Goal: Task Accomplishment & Management: Use online tool/utility

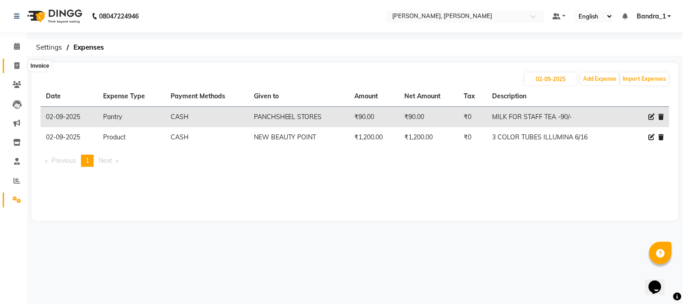
click at [16, 66] on icon at bounding box center [16, 65] width 5 height 7
select select "service"
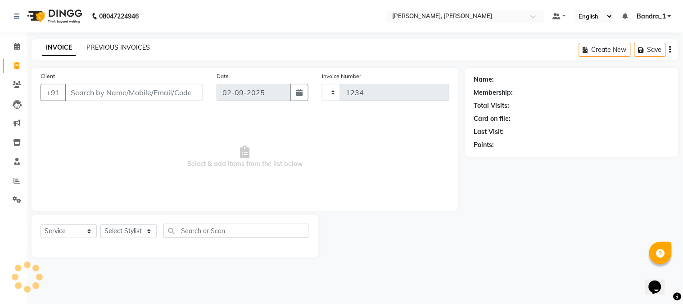
click at [114, 47] on link "PREVIOUS INVOICES" at bounding box center [118, 47] width 64 height 8
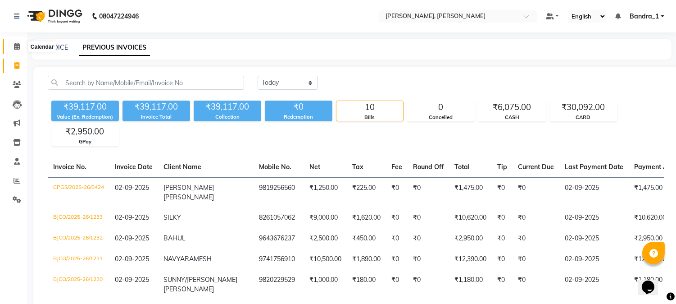
click at [14, 48] on icon at bounding box center [17, 46] width 6 height 7
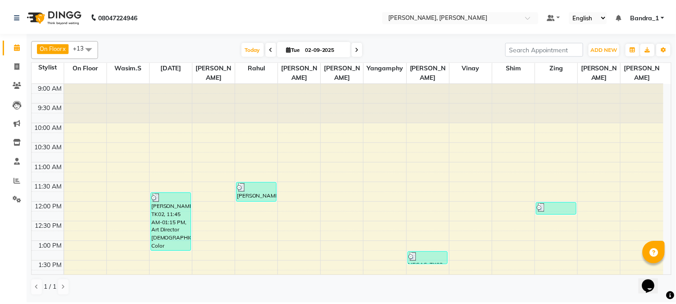
scroll to position [200, 0]
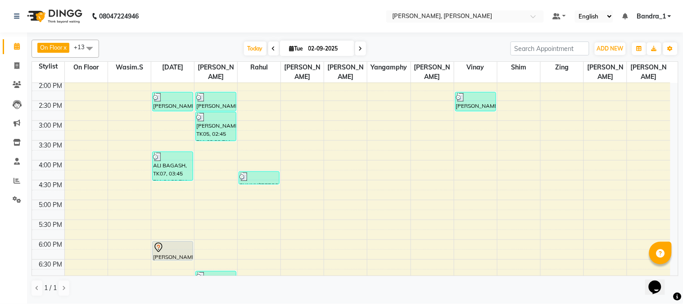
click at [167, 242] on div at bounding box center [172, 247] width 39 height 11
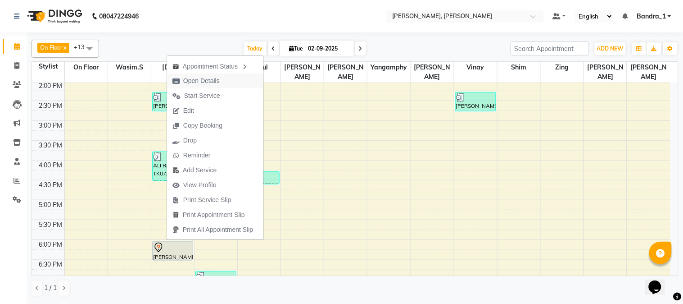
click at [213, 81] on span "Open Details" at bounding box center [201, 80] width 36 height 9
select select "7"
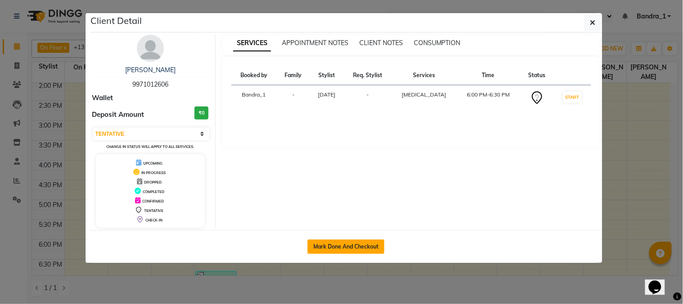
click at [324, 245] on button "Mark Done And Checkout" at bounding box center [346, 246] width 77 height 14
select select "service"
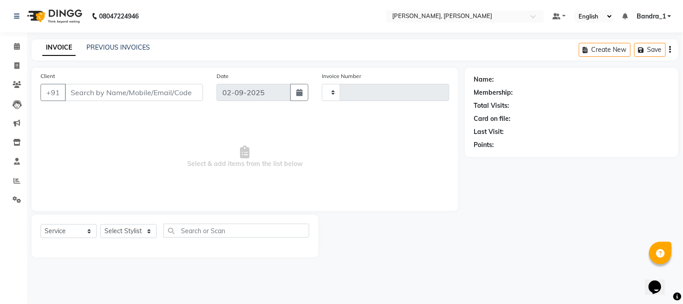
type input "1234"
select select "7997"
type input "9971012606"
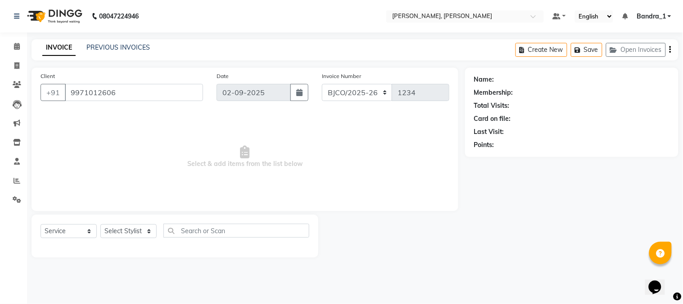
select select "58043"
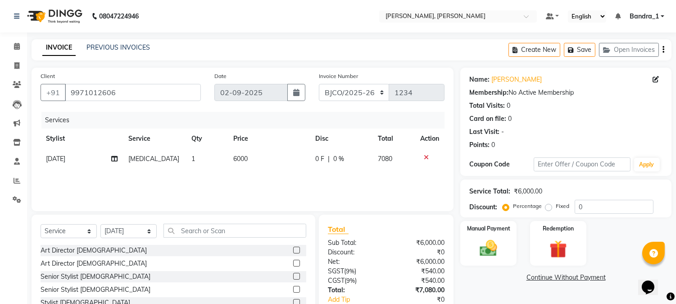
click at [249, 160] on td "6000" at bounding box center [269, 159] width 82 height 20
select select "58043"
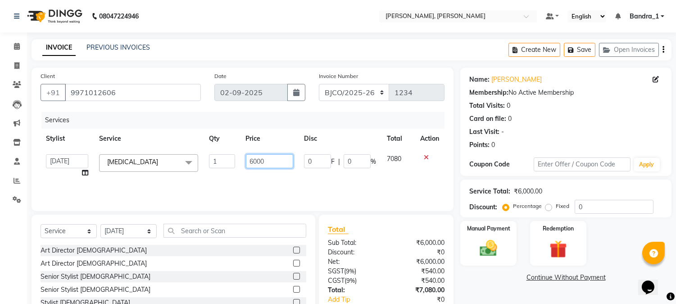
click at [278, 159] on input "6000" at bounding box center [269, 161] width 47 height 14
type input "6"
type input "7500"
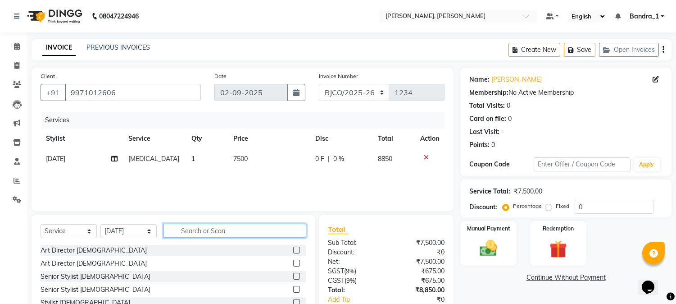
click at [197, 231] on input "text" at bounding box center [235, 230] width 143 height 14
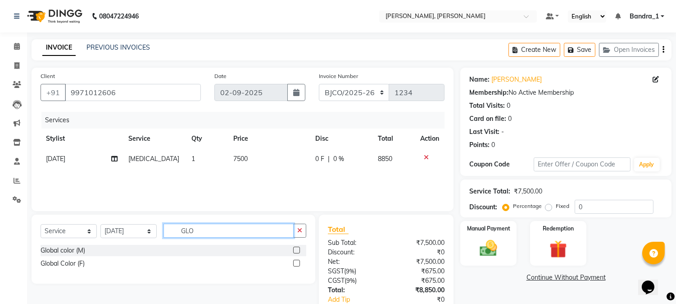
type input "GLO"
click at [296, 262] on label at bounding box center [296, 262] width 7 height 7
click at [296, 262] on input "checkbox" at bounding box center [296, 263] width 6 height 6
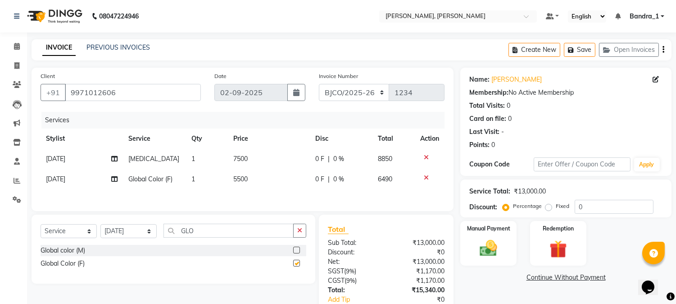
checkbox input "false"
click at [79, 237] on select "Select Service Product Membership Package Voucher Prepaid Gift Card" at bounding box center [69, 231] width 56 height 14
select select "product"
click at [41, 226] on select "Select Service Product Membership Package Voucher Prepaid Gift Card" at bounding box center [69, 231] width 56 height 14
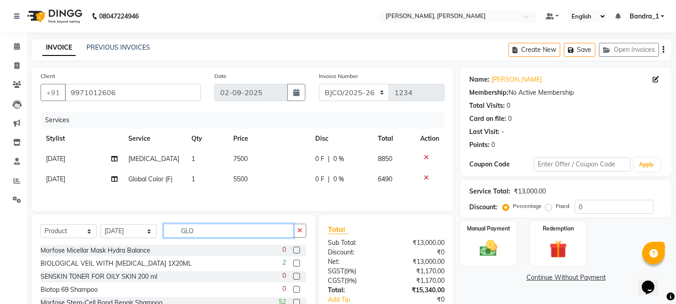
click at [240, 236] on input "GLO" at bounding box center [229, 230] width 130 height 14
type input "G"
type input "BC"
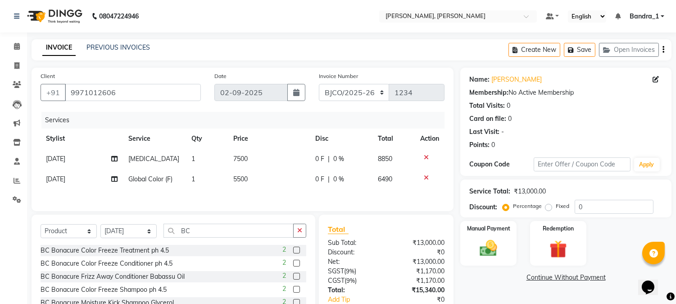
click at [293, 266] on label at bounding box center [296, 262] width 7 height 7
click at [293, 266] on input "checkbox" at bounding box center [296, 263] width 6 height 6
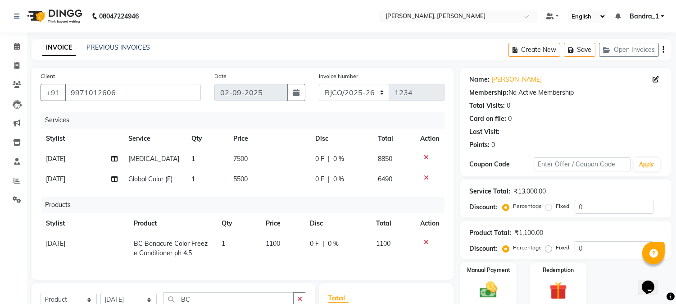
checkbox input "false"
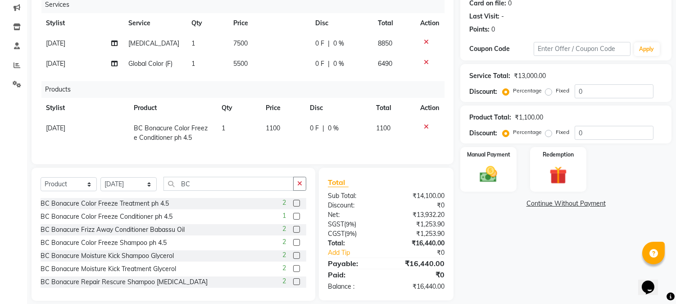
scroll to position [133, 0]
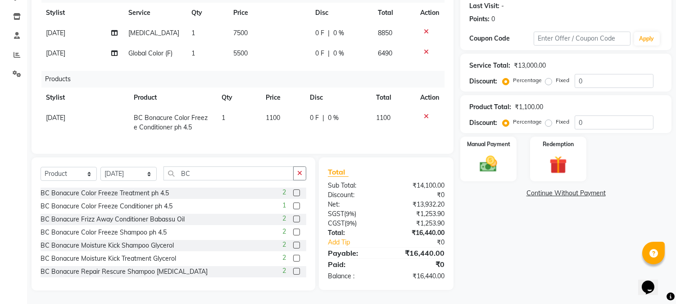
click at [293, 191] on label at bounding box center [296, 192] width 7 height 7
click at [293, 191] on input "checkbox" at bounding box center [296, 193] width 6 height 6
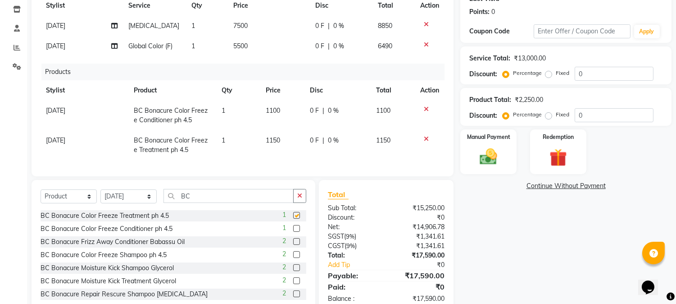
checkbox input "false"
click at [293, 258] on label at bounding box center [296, 254] width 7 height 7
click at [293, 258] on input "checkbox" at bounding box center [296, 255] width 6 height 6
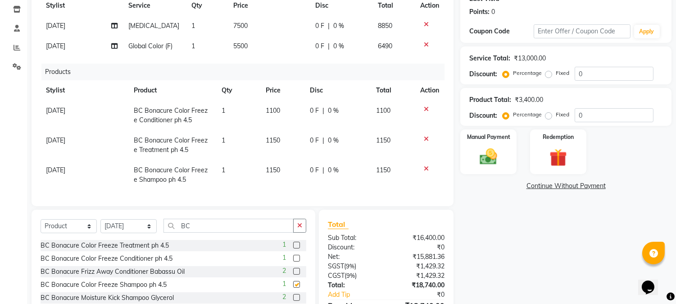
checkbox input "false"
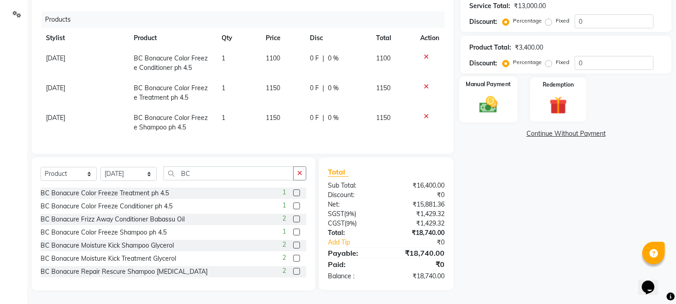
click at [492, 95] on img at bounding box center [489, 104] width 30 height 21
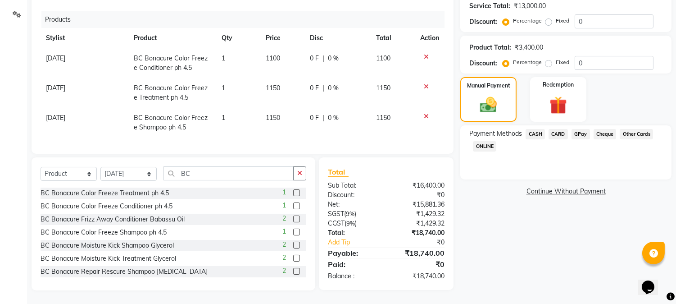
click at [583, 129] on span "GPay" at bounding box center [581, 134] width 18 height 10
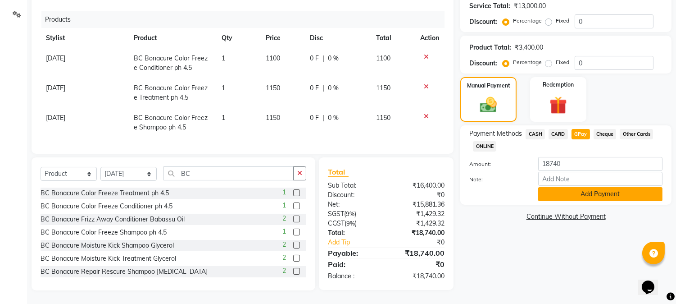
click at [596, 187] on button "Add Payment" at bounding box center [600, 194] width 124 height 14
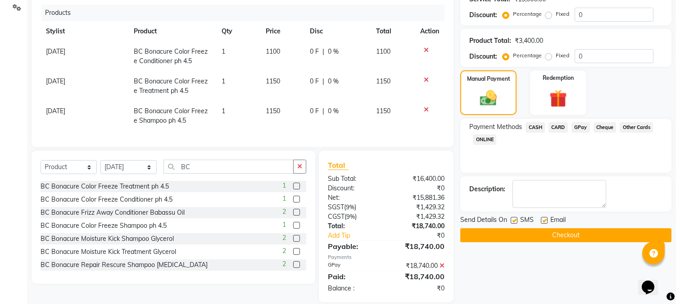
click at [542, 218] on label at bounding box center [544, 220] width 7 height 7
click at [542, 218] on input "checkbox" at bounding box center [544, 221] width 6 height 6
checkbox input "false"
click at [516, 219] on label at bounding box center [514, 220] width 7 height 7
click at [516, 219] on input "checkbox" at bounding box center [514, 221] width 6 height 6
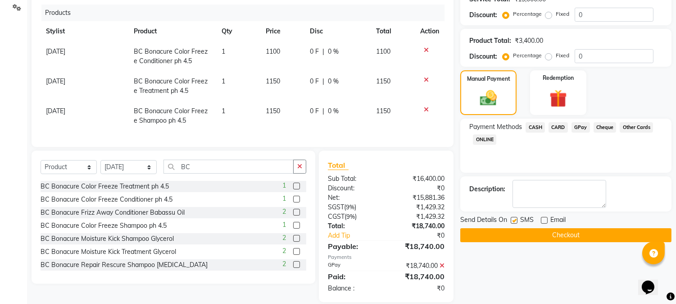
checkbox input "false"
click at [443, 268] on icon at bounding box center [442, 265] width 5 height 6
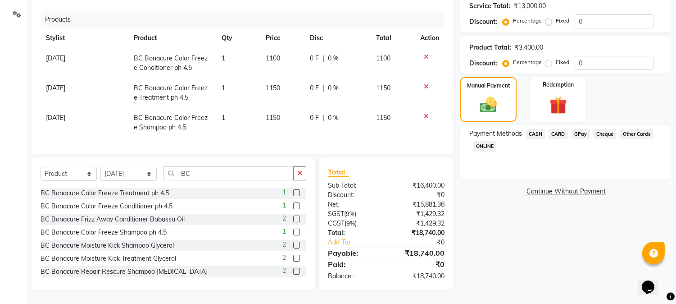
scroll to position [0, 0]
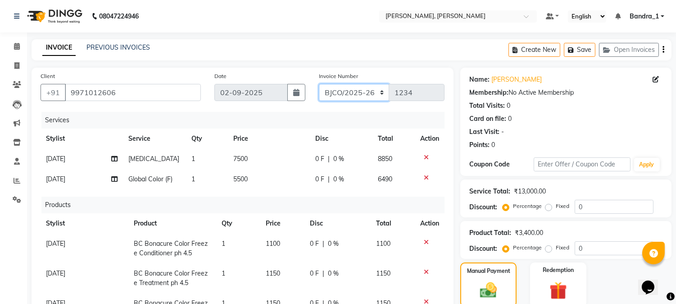
click at [349, 93] on select "CPGS/2025-26 BJCO/2025-26 Pre/2025" at bounding box center [354, 92] width 71 height 17
select select "7998"
click at [319, 84] on select "CPGS/2025-26 BJCO/2025-26 Pre/2025" at bounding box center [354, 92] width 71 height 17
type input "0425"
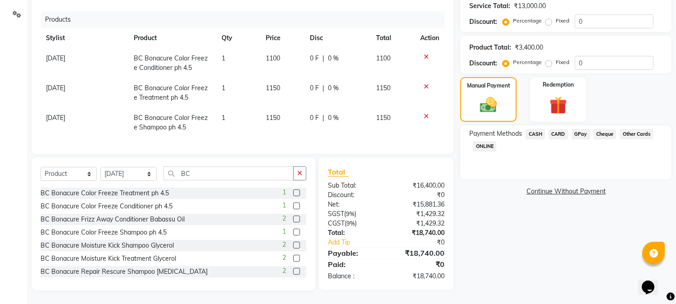
click at [541, 129] on span "CASH" at bounding box center [535, 134] width 19 height 10
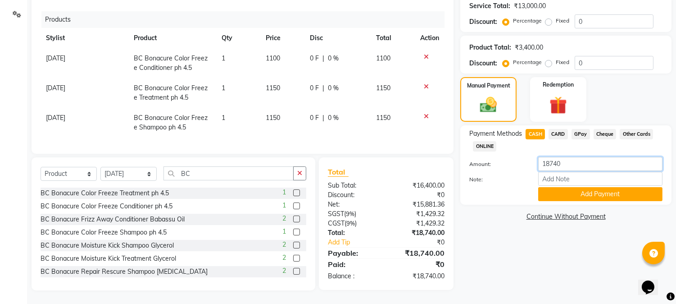
click at [586, 161] on input "18740" at bounding box center [600, 164] width 124 height 14
type input "1"
type input "8740"
click at [597, 188] on button "Add Payment" at bounding box center [600, 194] width 124 height 14
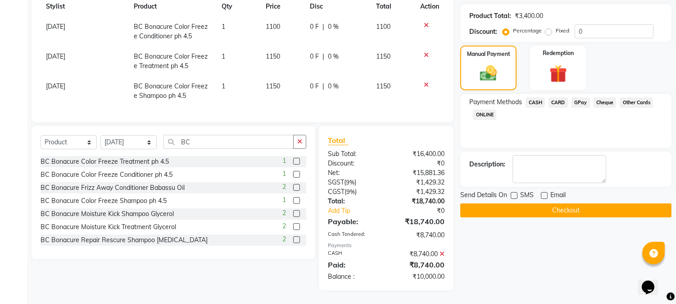
scroll to position [0, 0]
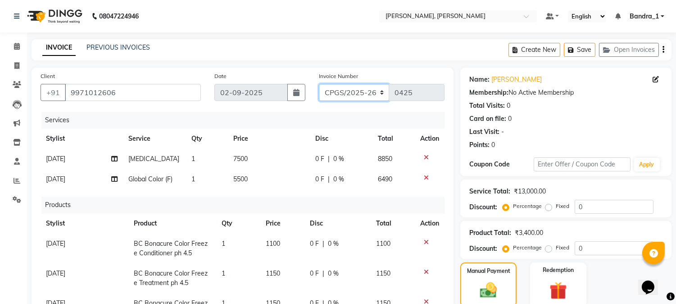
click at [358, 88] on select "CPGS/2025-26 BJCO/2025-26 Pre/2025" at bounding box center [354, 92] width 71 height 17
select select "7997"
click at [319, 84] on select "CPGS/2025-26 BJCO/2025-26 Pre/2025" at bounding box center [354, 92] width 71 height 17
type input "1234"
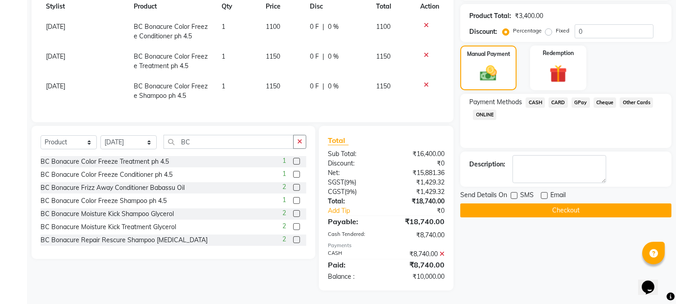
click at [586, 97] on span "GPay" at bounding box center [581, 102] width 18 height 10
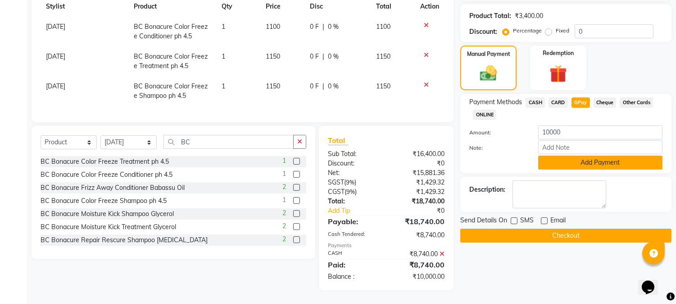
click at [603, 155] on button "Add Payment" at bounding box center [600, 162] width 124 height 14
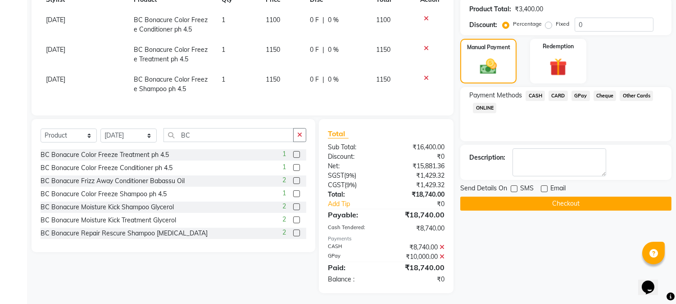
scroll to position [233, 0]
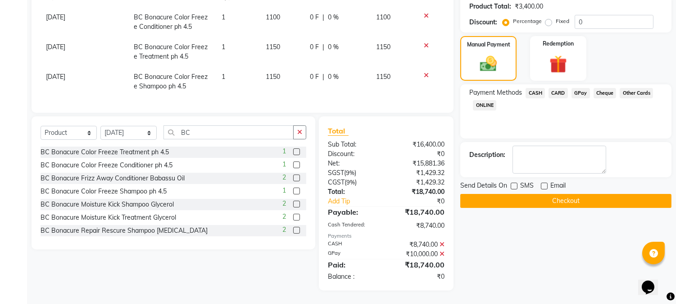
click at [555, 194] on button "Checkout" at bounding box center [565, 201] width 211 height 14
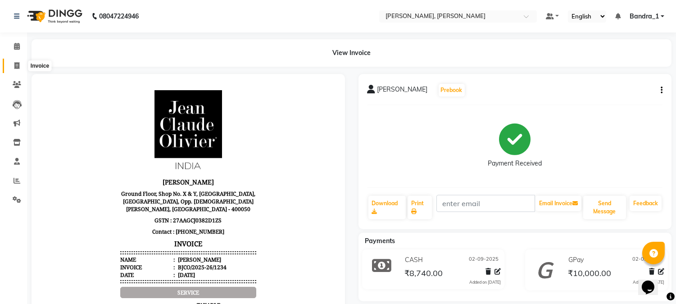
click at [17, 67] on icon at bounding box center [16, 65] width 5 height 7
select select "7997"
select select "service"
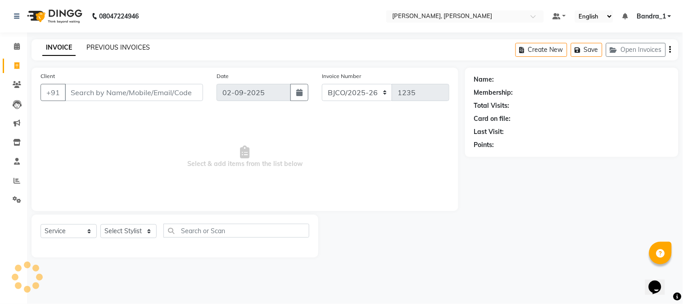
click at [144, 45] on link "PREVIOUS INVOICES" at bounding box center [118, 47] width 64 height 8
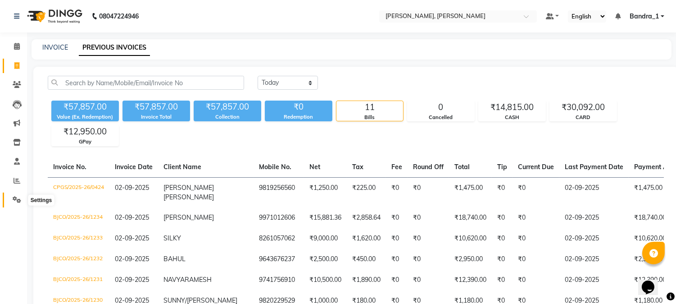
click at [17, 200] on icon at bounding box center [17, 199] width 9 height 7
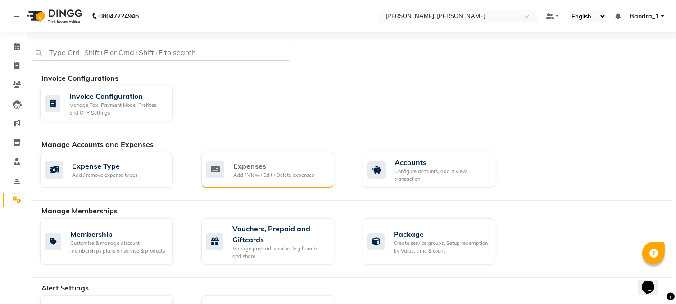
click at [255, 168] on div "Expenses" at bounding box center [273, 165] width 81 height 11
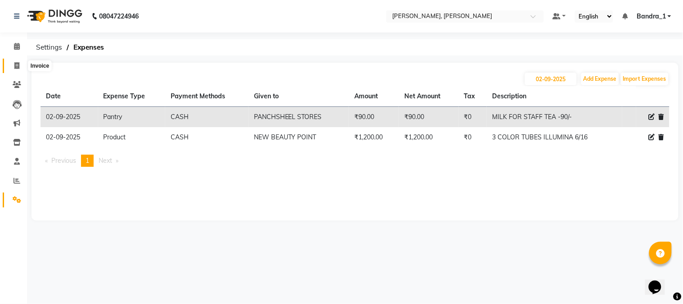
click at [17, 61] on span at bounding box center [17, 66] width 16 height 10
select select "service"
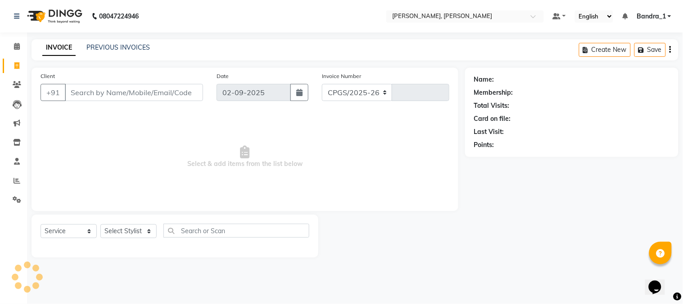
select select "7997"
type input "1235"
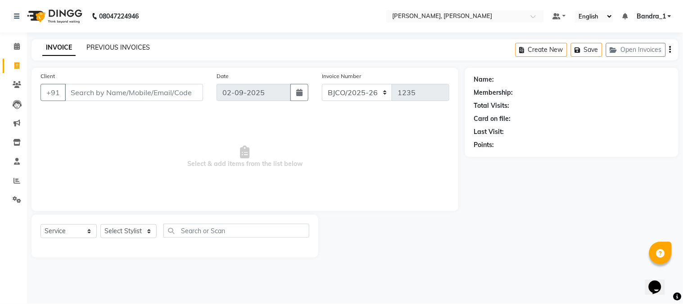
click at [124, 44] on link "PREVIOUS INVOICES" at bounding box center [118, 47] width 64 height 8
